Goal: Task Accomplishment & Management: Manage account settings

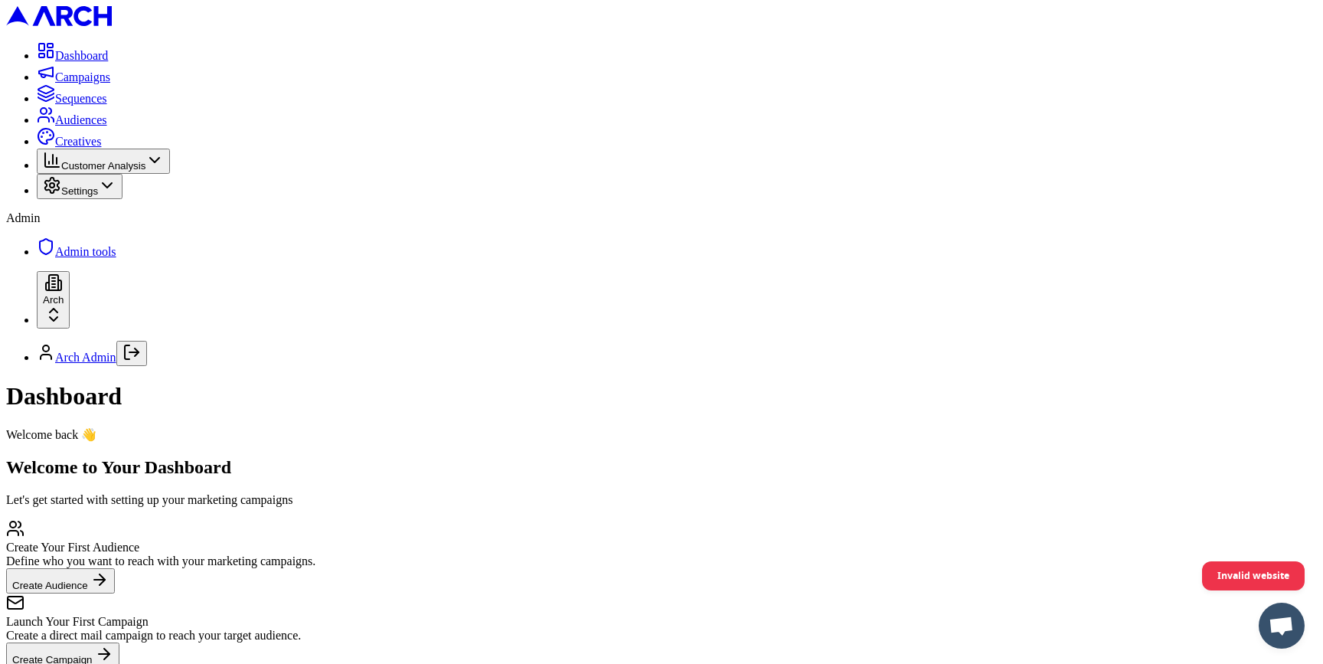
click at [1132, 382] on div "Dashboard" at bounding box center [661, 396] width 1311 height 28
click at [145, 172] on span "Customer Analysis" at bounding box center [103, 165] width 84 height 11
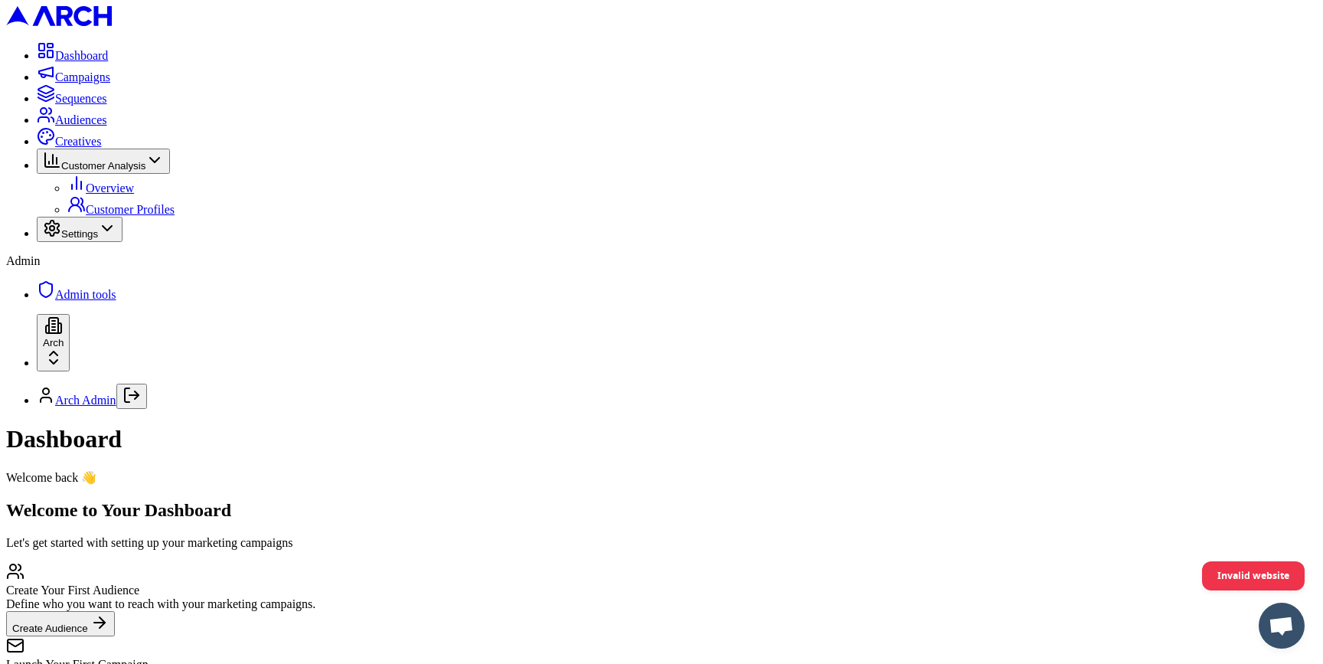
click at [112, 230] on icon at bounding box center [107, 228] width 9 height 5
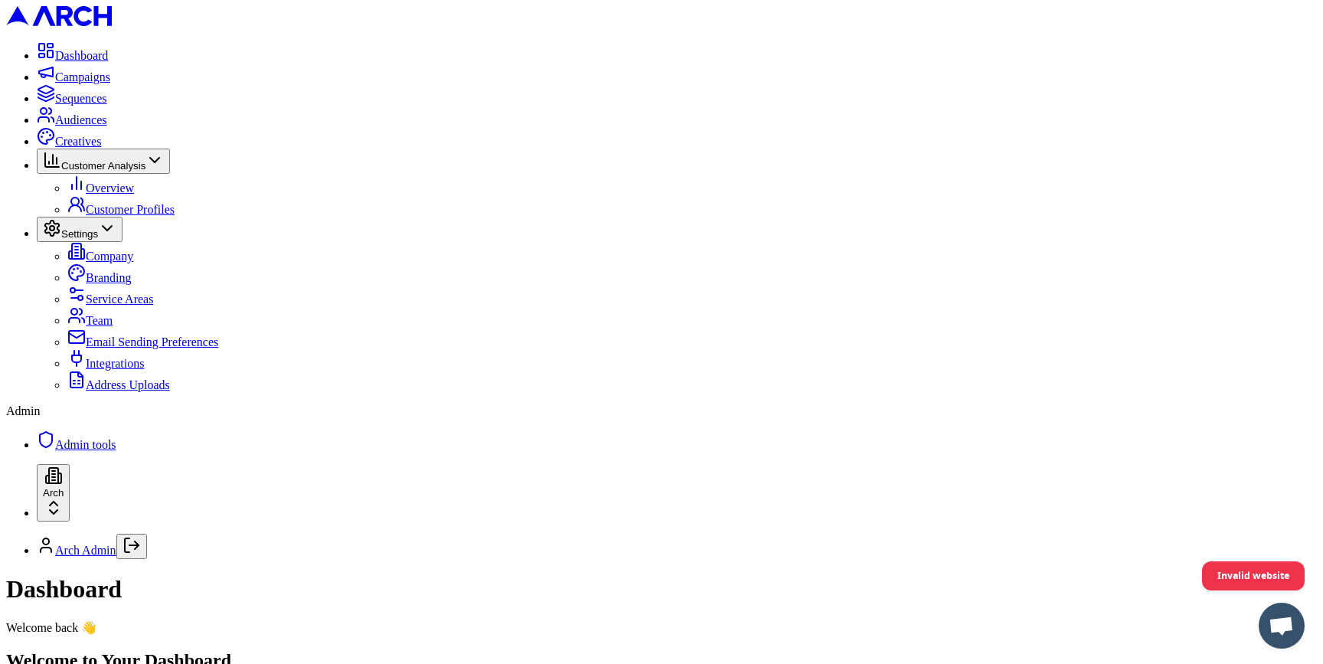
click at [116, 240] on div "Settings" at bounding box center [80, 229] width 74 height 21
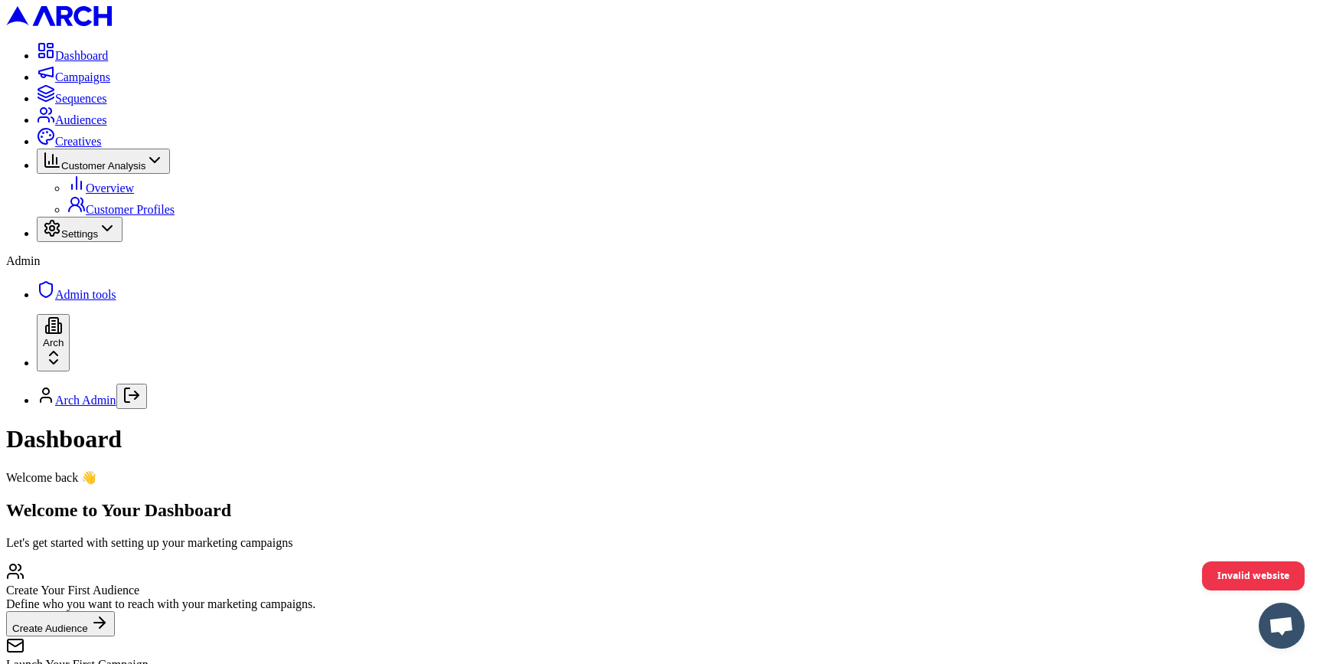
click at [98, 240] on span "Settings" at bounding box center [79, 233] width 37 height 11
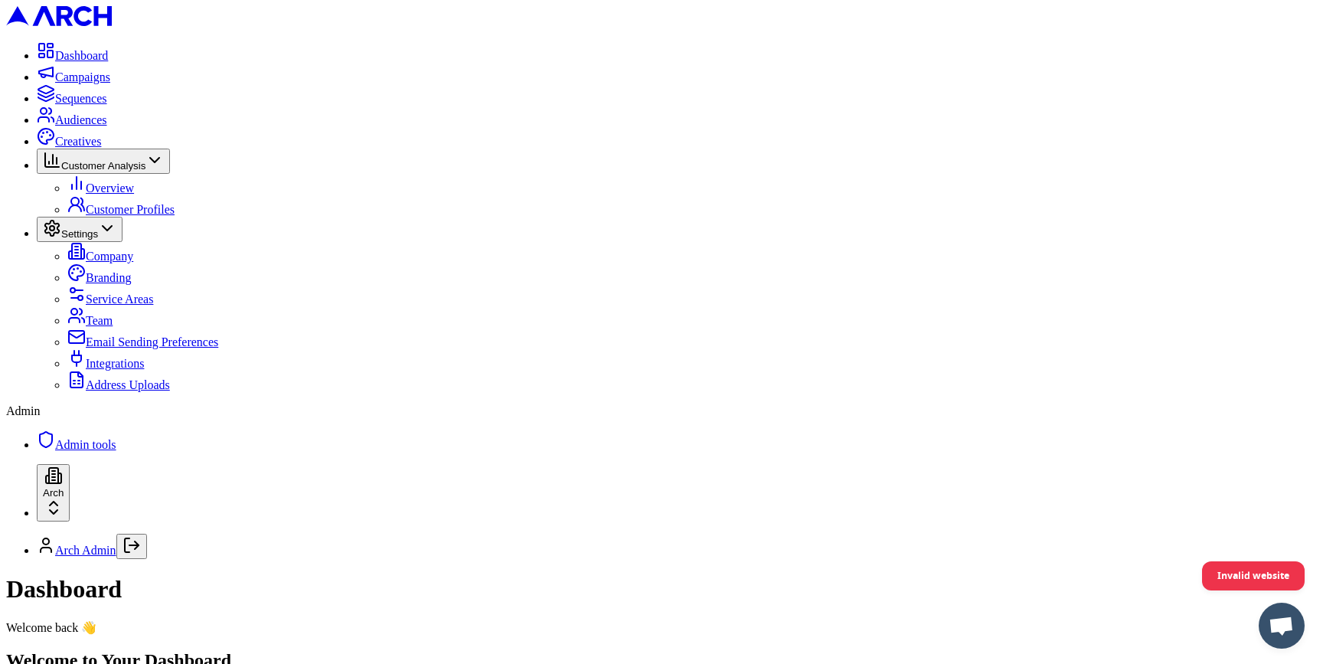
click at [122, 391] on span "Address Uploads" at bounding box center [128, 384] width 84 height 13
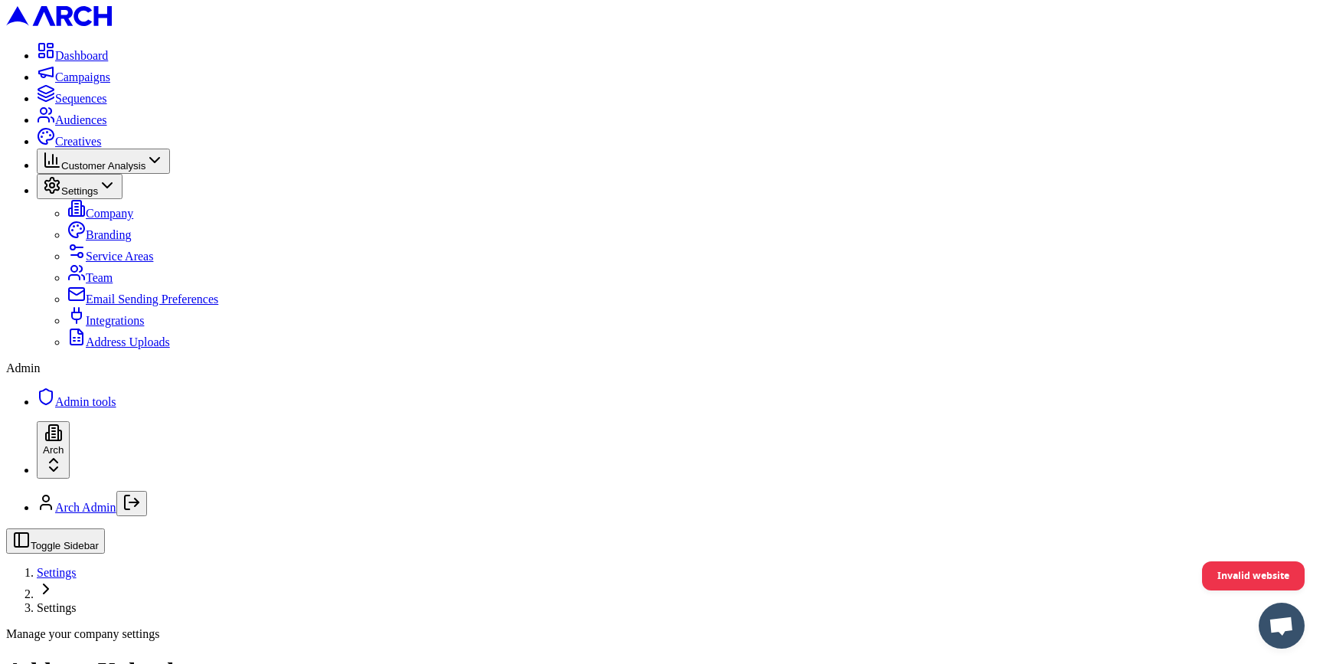
radio input "false"
radio input "true"
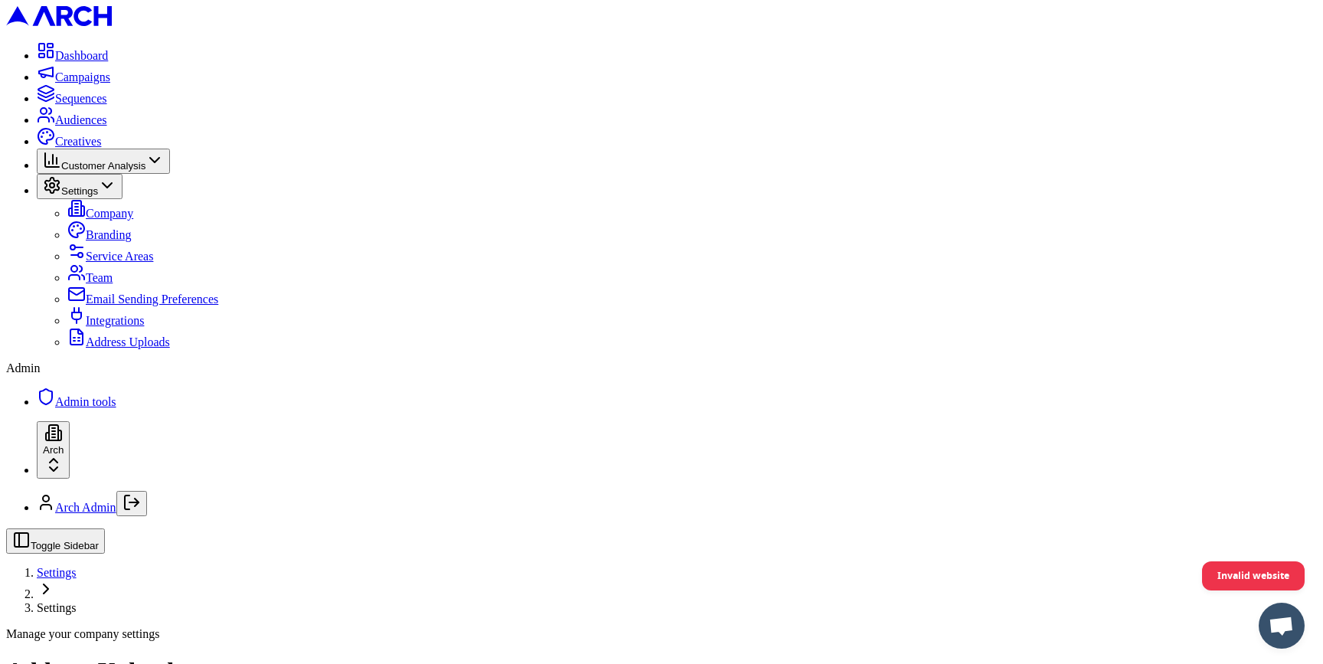
type input "test"
type input "C:\fakepath\test-addresses.csv"
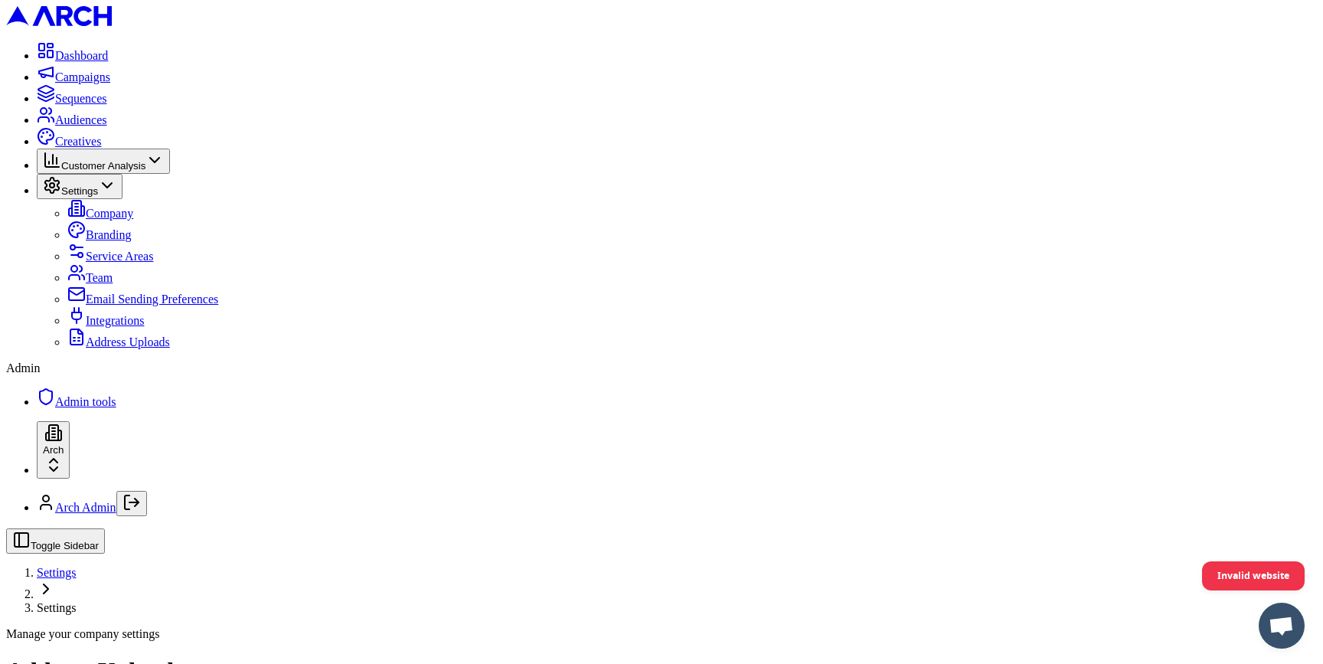
scroll to position [12, 0]
click at [101, 126] on span "Audiences" at bounding box center [81, 119] width 52 height 13
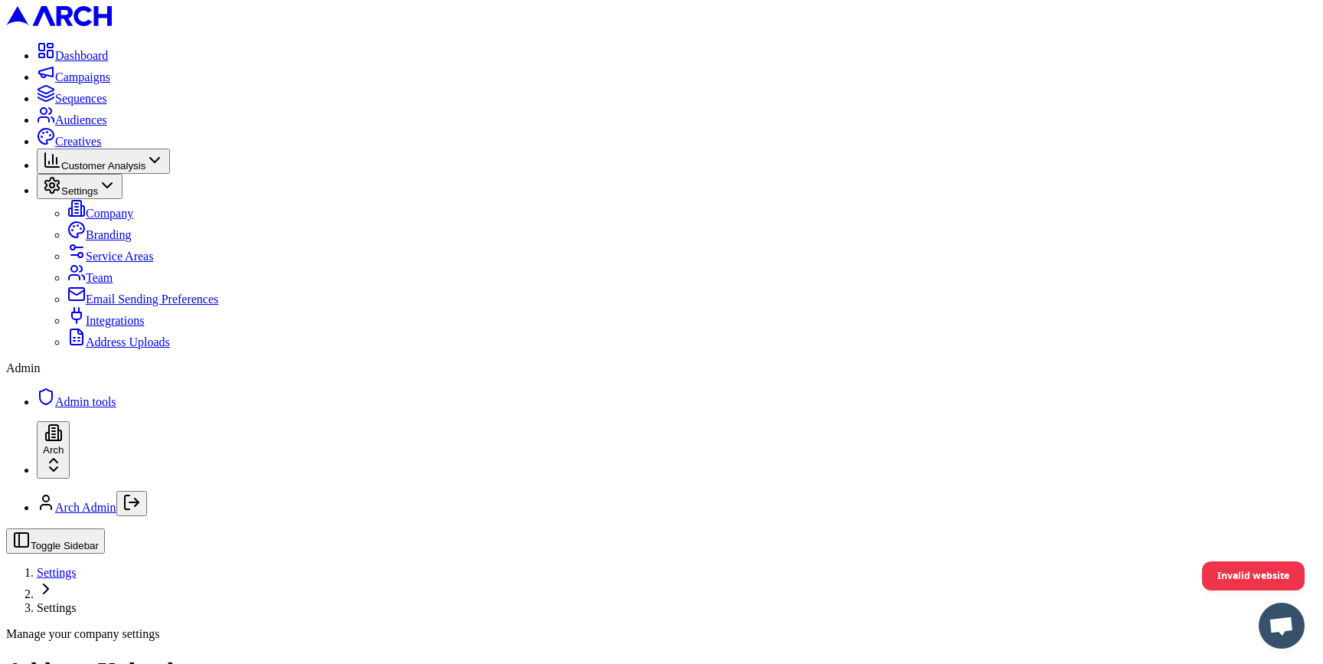
scroll to position [17, 0]
radio input "false"
radio input "true"
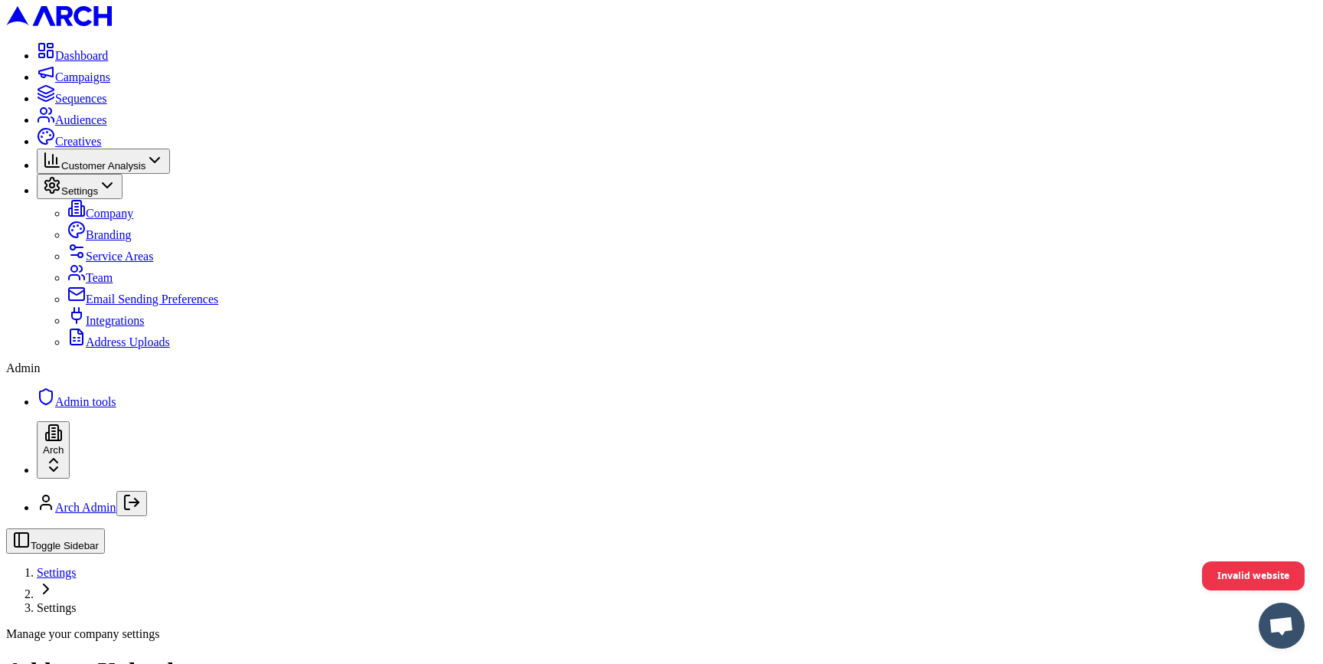
type input "test2"
type input "C:\fakepath\test-addresses.csv"
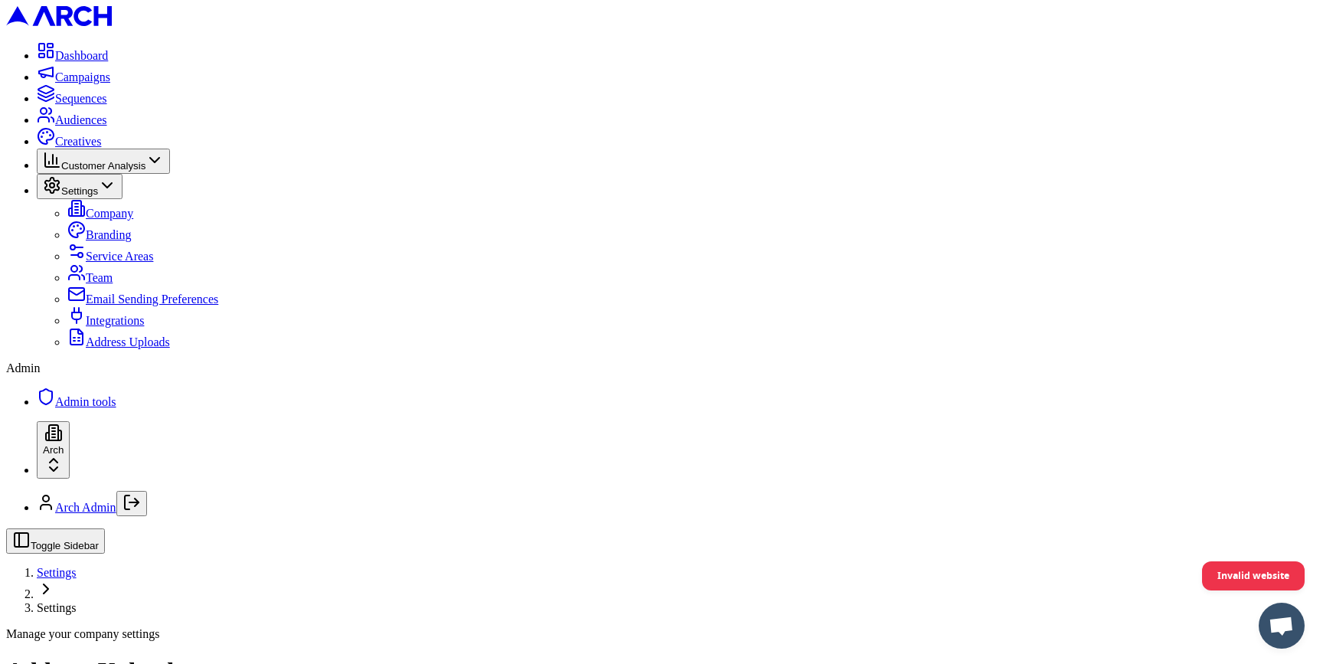
scroll to position [0, 0]
click at [253, 657] on h1 "Address Uploads" at bounding box center [661, 671] width 1311 height 28
click at [335, 657] on h1 "Address Uploads" at bounding box center [661, 671] width 1311 height 28
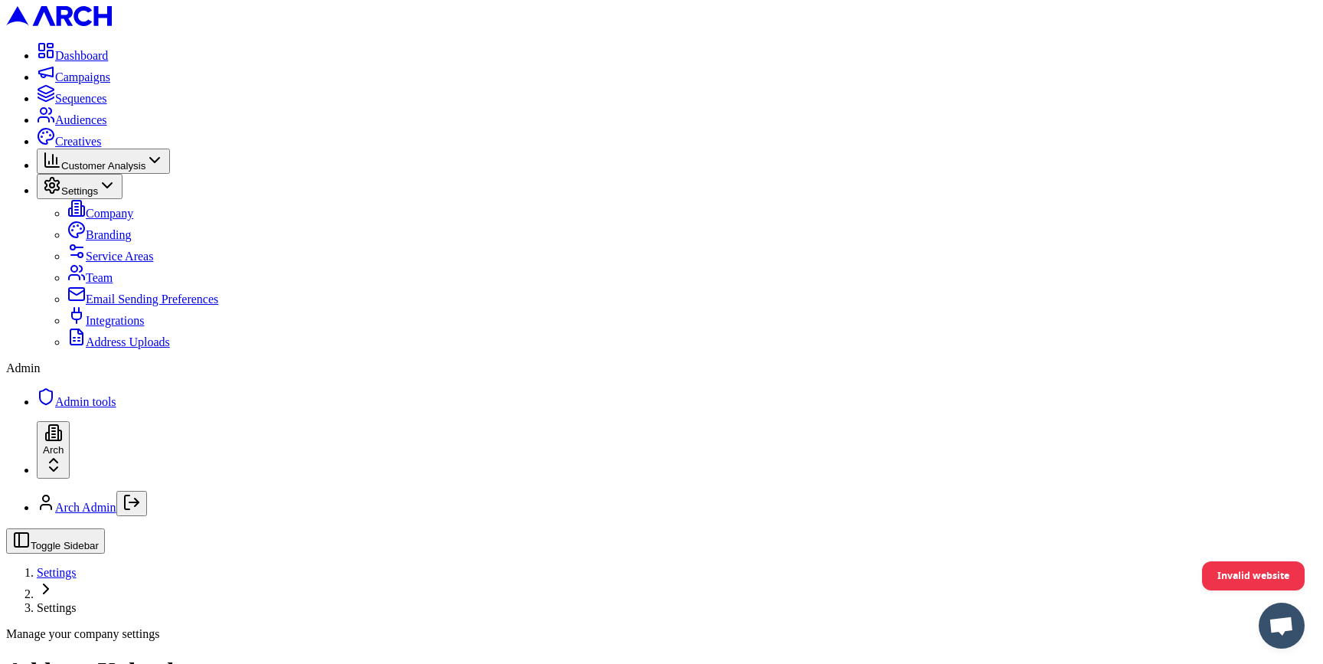
radio input "true"
radio input "false"
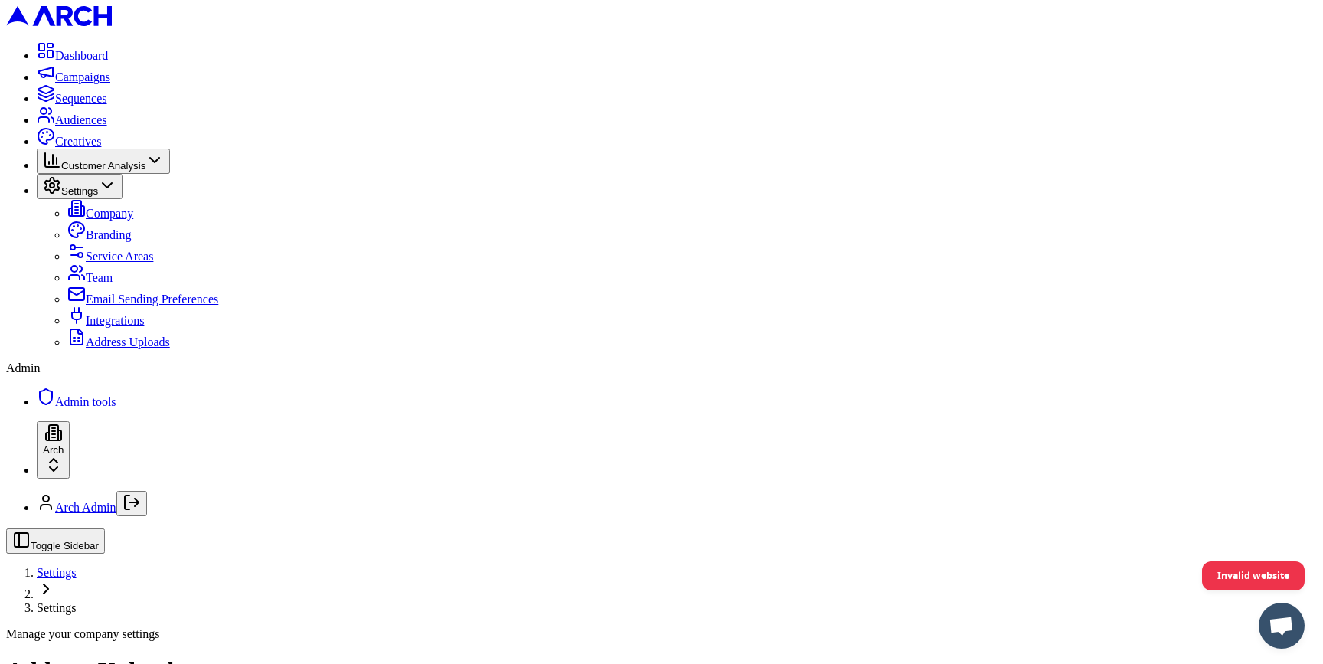
radio input "false"
radio input "true"
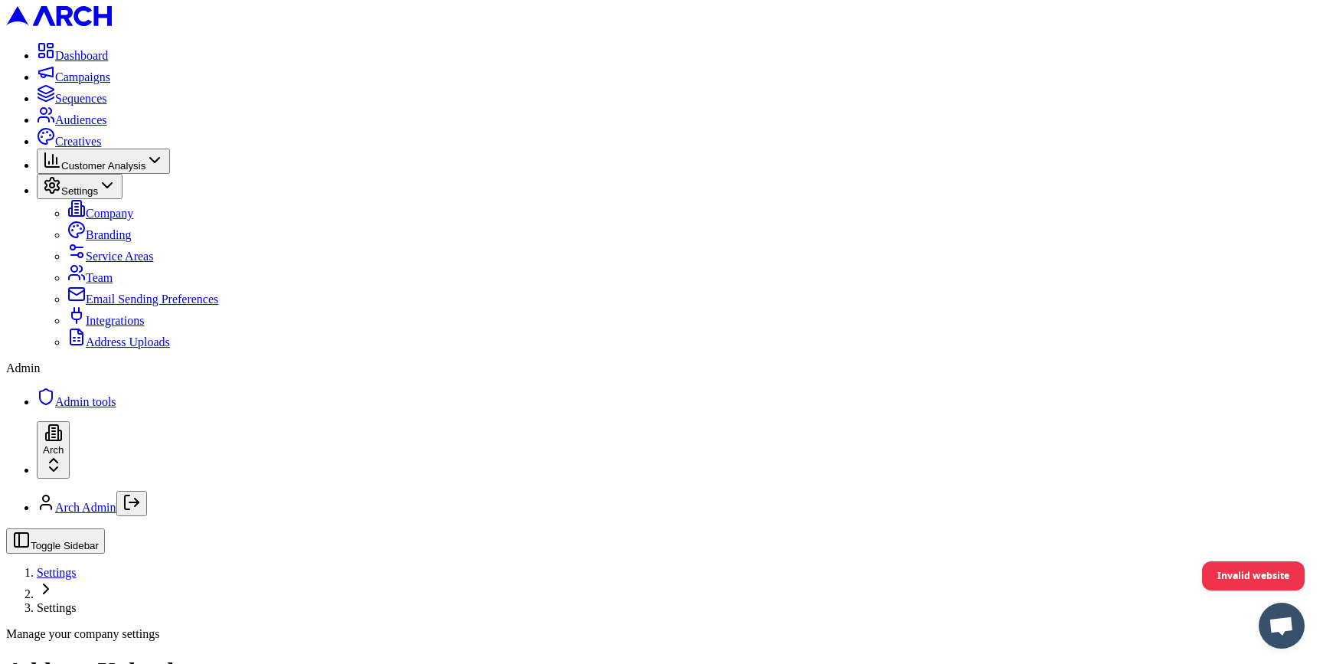
type input "test3"
type input "C:\fakepath\test-addresses.csv"
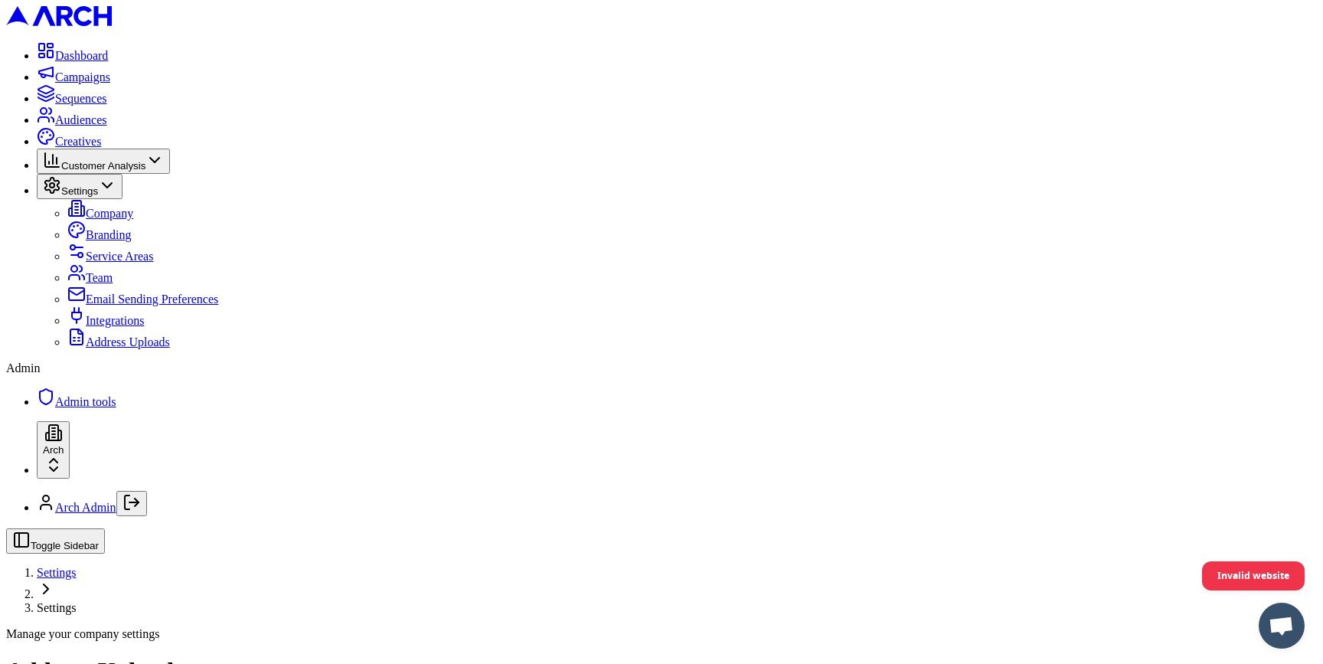
drag, startPoint x: 893, startPoint y: 519, endPoint x: 1036, endPoint y: 518, distance: 143.2
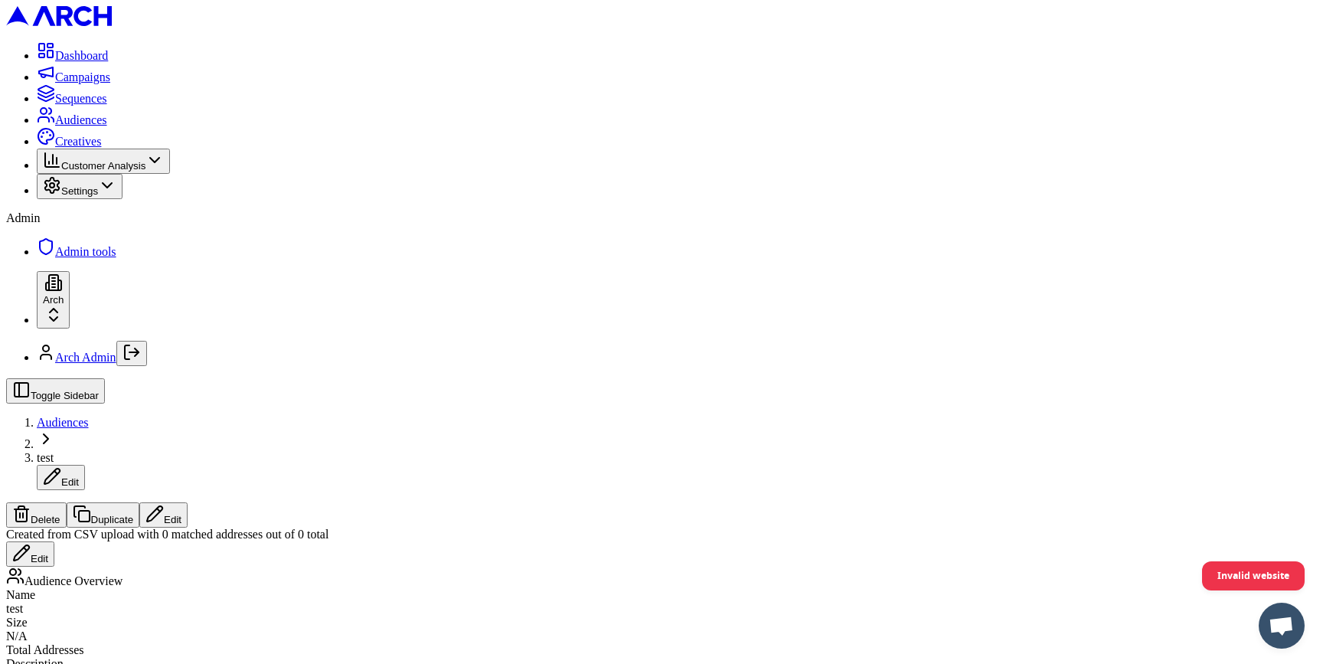
click at [55, 126] on span "Audiences" at bounding box center [81, 119] width 52 height 13
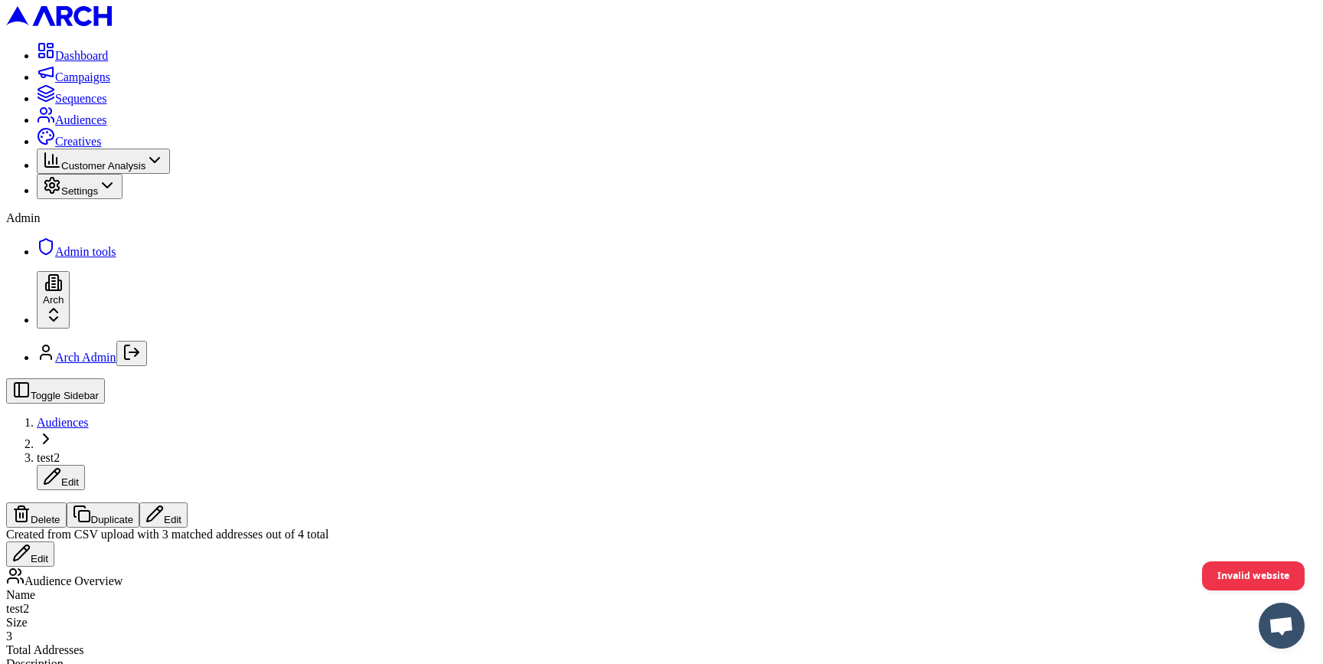
drag, startPoint x: 220, startPoint y: 56, endPoint x: 561, endPoint y: 63, distance: 341.6
click at [328, 528] on span "Created from CSV upload with 3 matched addresses out of 4 total" at bounding box center [167, 534] width 322 height 13
click at [103, 126] on span "Audiences" at bounding box center [81, 119] width 52 height 13
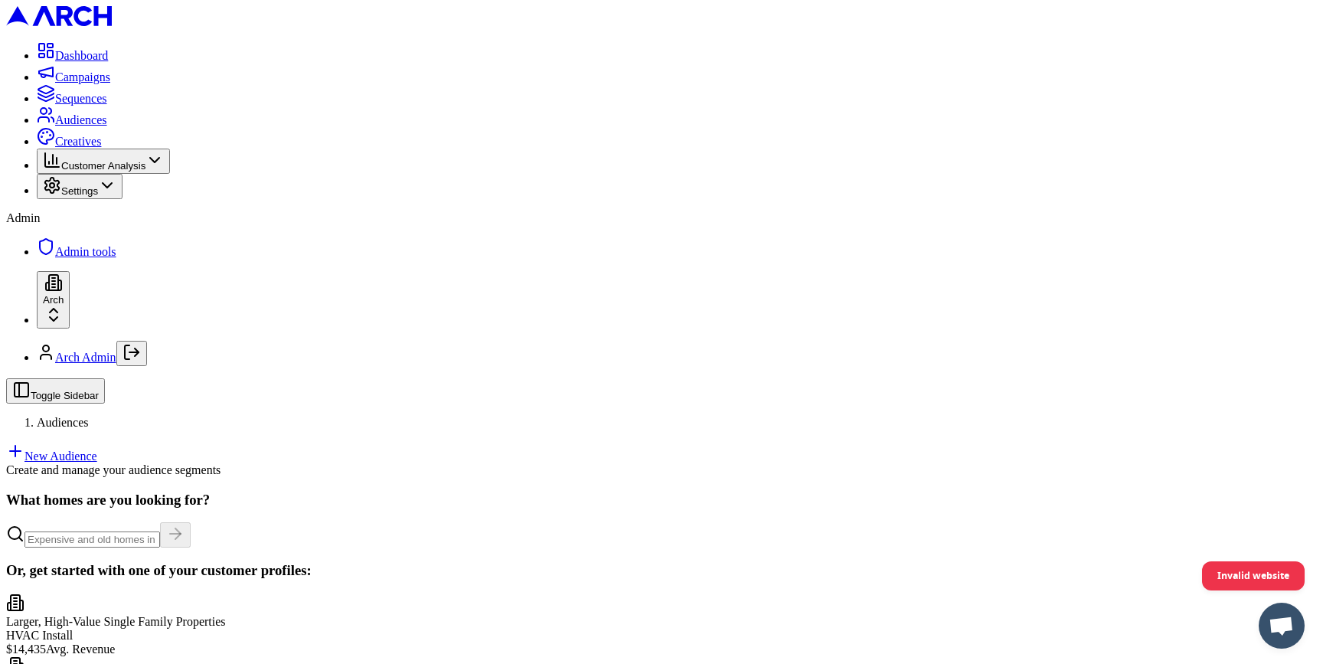
scroll to position [90, 0]
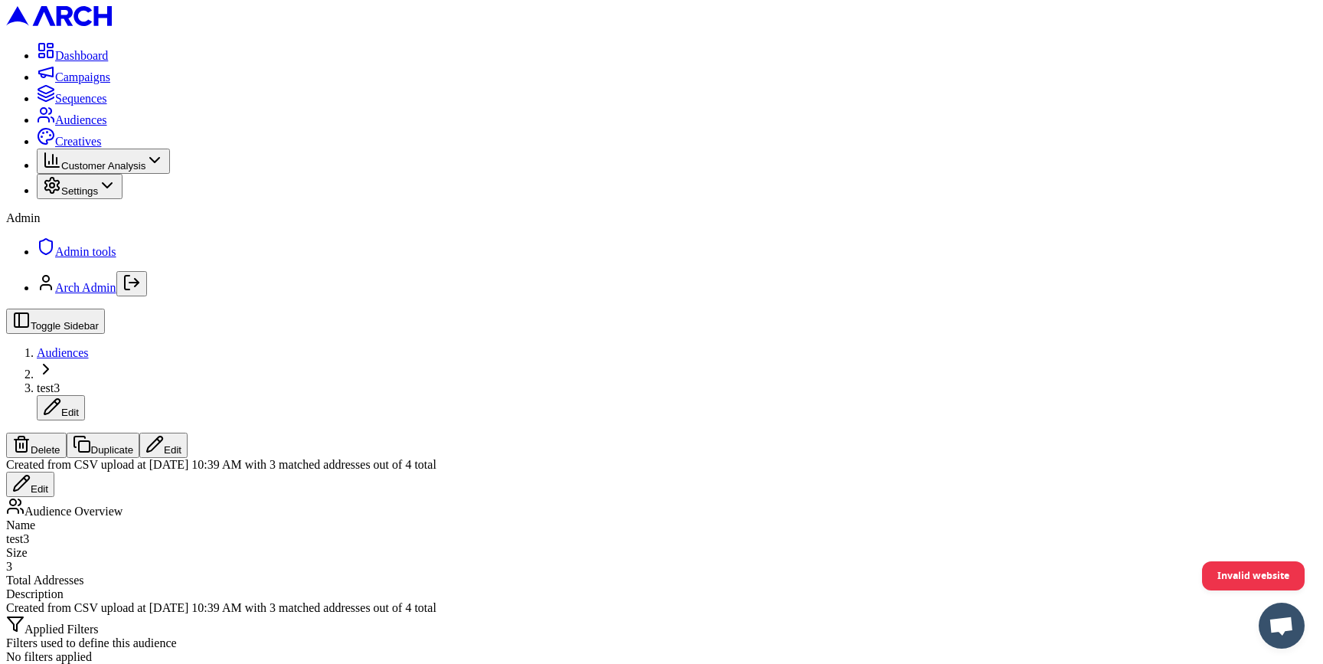
scroll to position [134, 0]
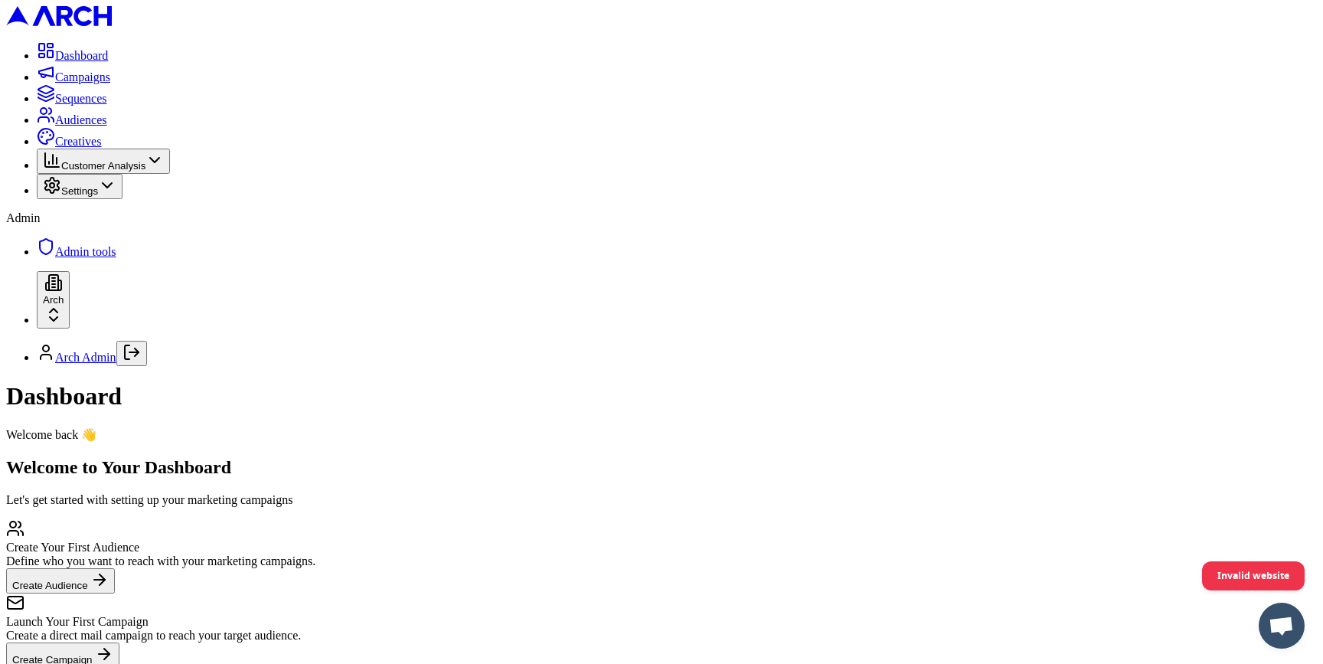
click at [96, 197] on span "Settings" at bounding box center [79, 190] width 37 height 11
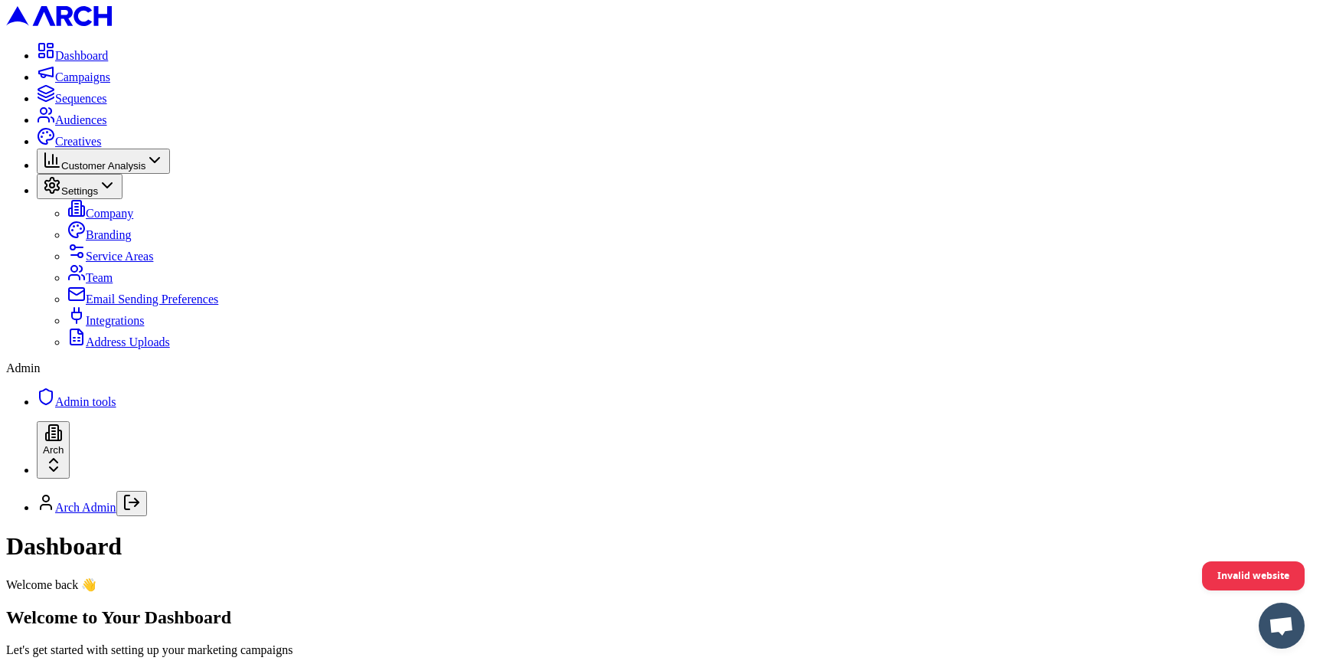
click at [113, 348] on link "Address Uploads" at bounding box center [118, 341] width 103 height 13
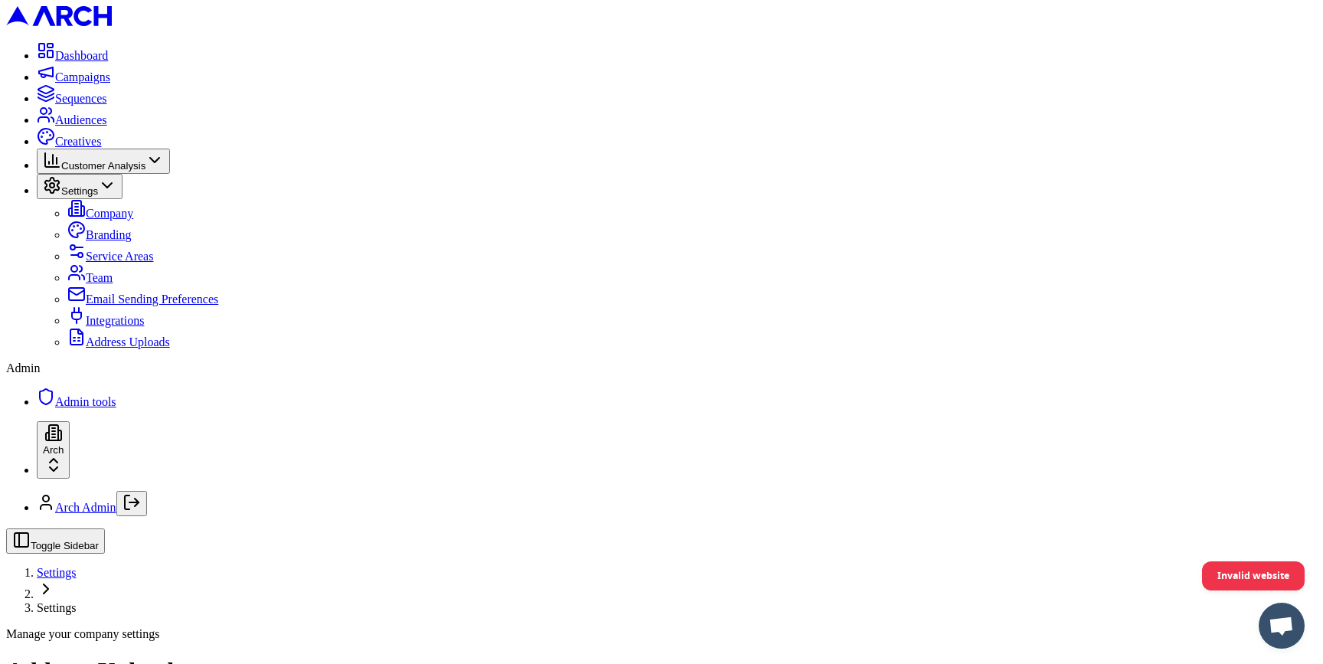
scroll to position [107, 0]
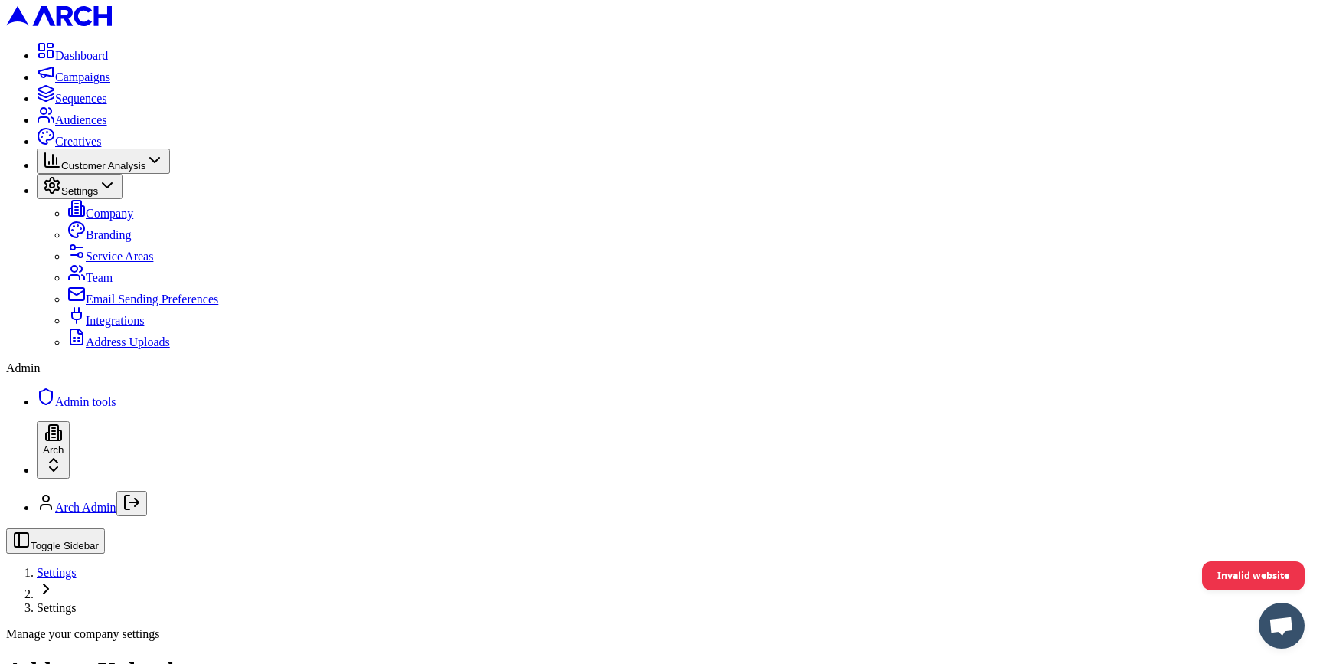
click at [81, 126] on span "Audiences" at bounding box center [81, 119] width 52 height 13
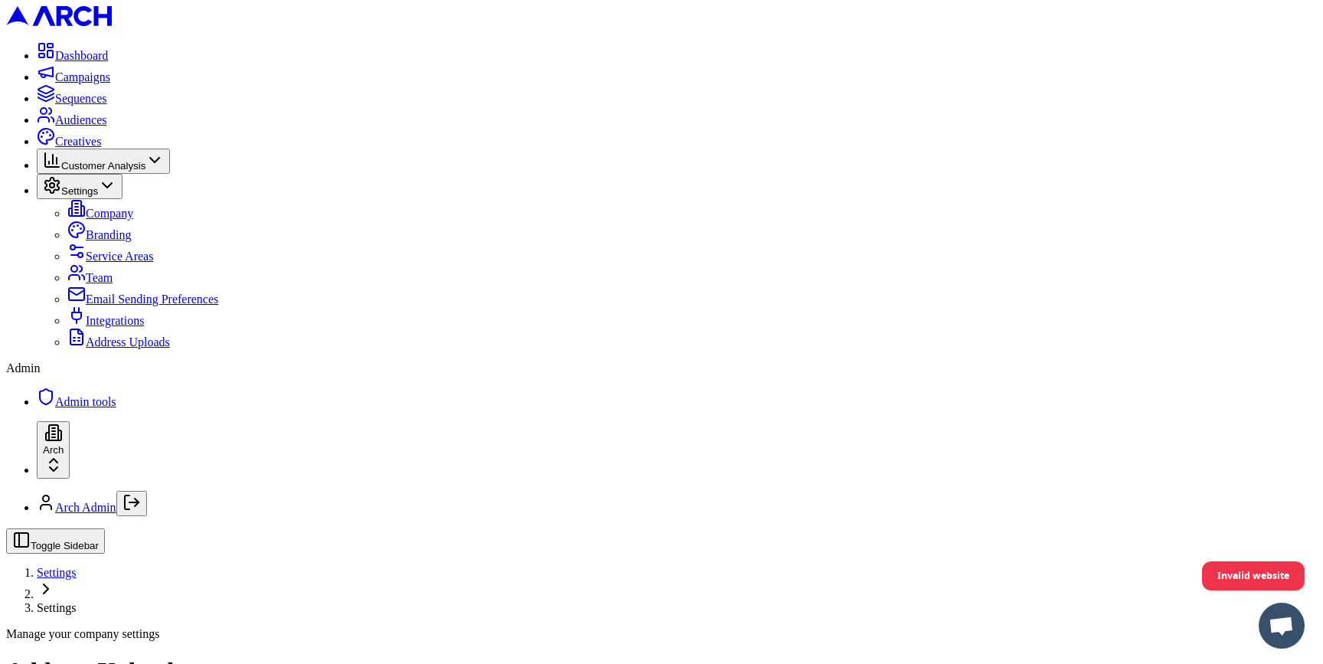
click at [55, 126] on span "Audiences" at bounding box center [81, 119] width 52 height 13
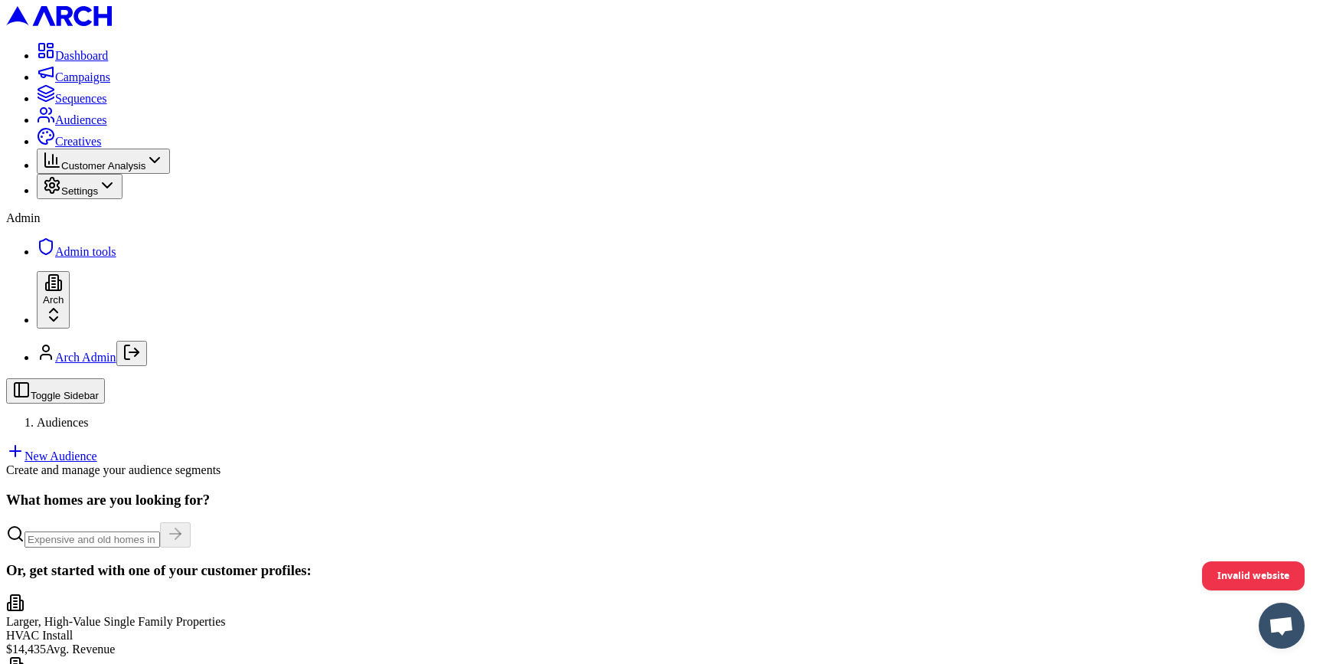
scroll to position [184, 0]
click at [123, 199] on button "Settings" at bounding box center [80, 186] width 86 height 25
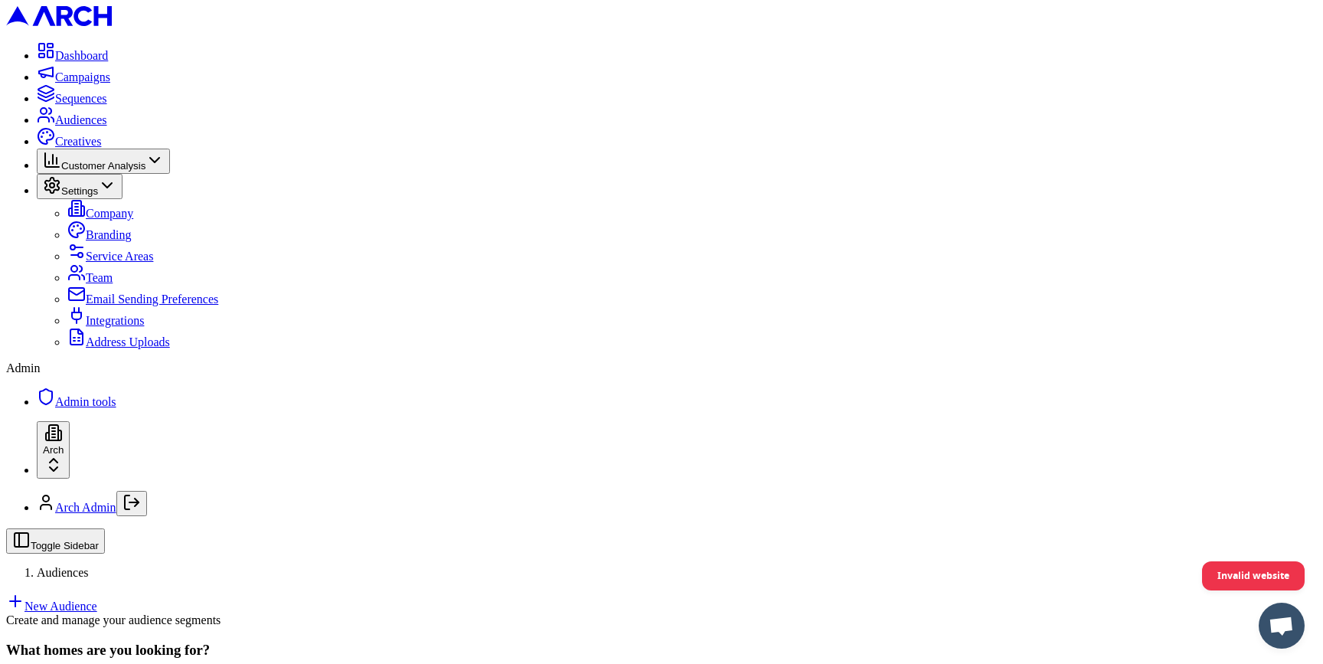
click at [120, 327] on link "Integrations" at bounding box center [105, 320] width 77 height 13
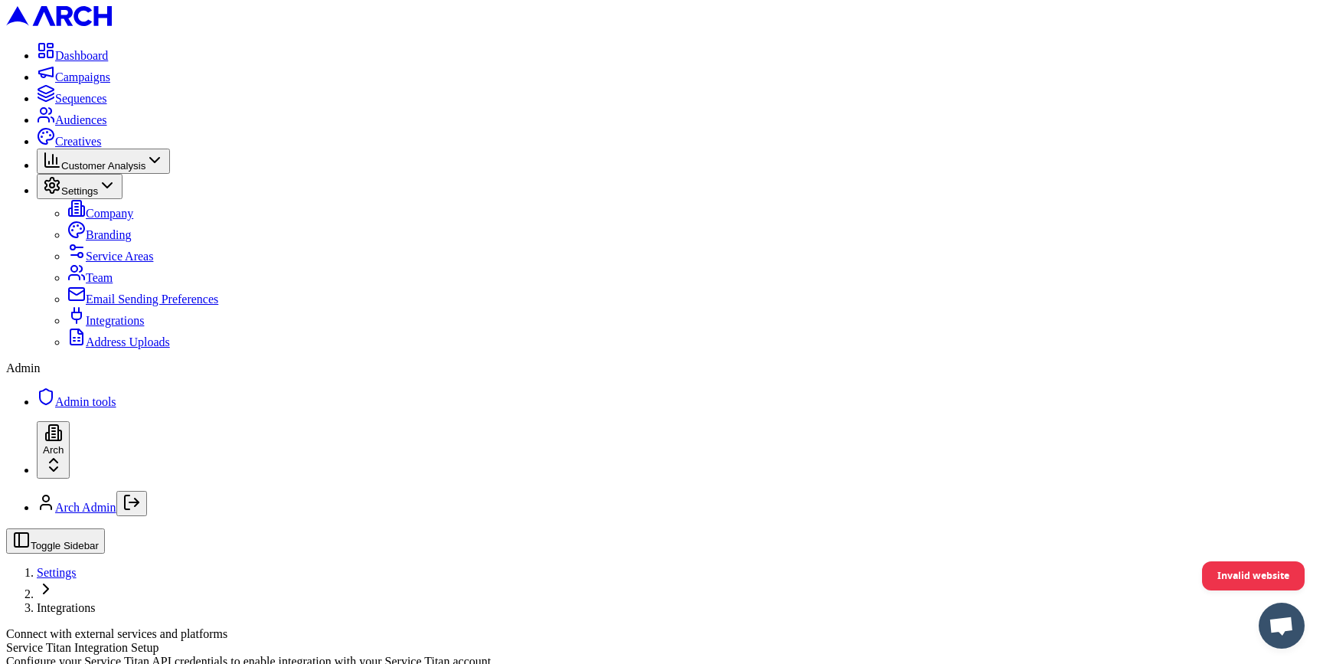
type input "[EMAIL_ADDRESS][DOMAIN_NAME]"
click at [116, 348] on span "Address Uploads" at bounding box center [128, 341] width 84 height 13
